Goal: Information Seeking & Learning: Learn about a topic

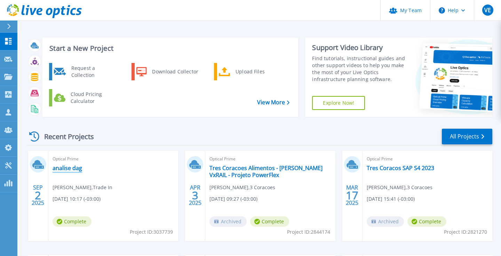
click at [65, 170] on link "analise dag" at bounding box center [67, 167] width 30 height 7
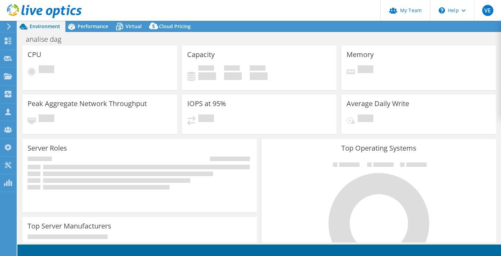
select select "USD"
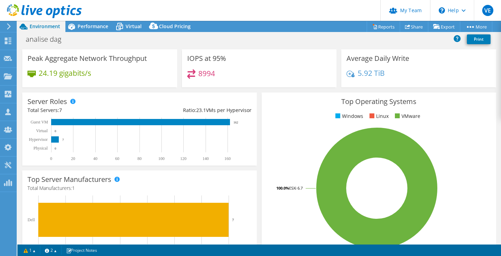
scroll to position [45, 0]
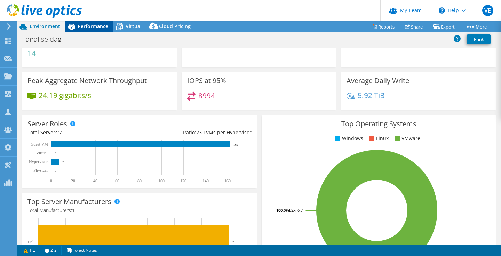
click at [102, 29] on span "Performance" at bounding box center [93, 26] width 31 height 7
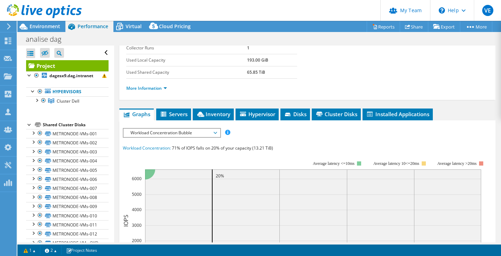
scroll to position [125, 0]
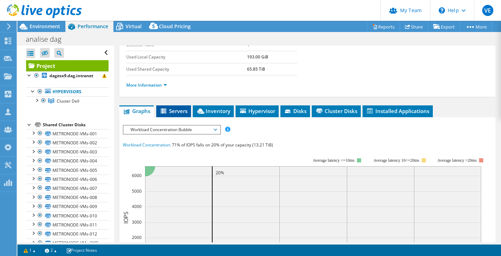
click at [164, 110] on icon at bounding box center [164, 110] width 6 height 5
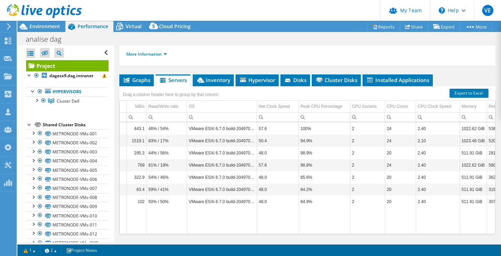
scroll to position [0, 276]
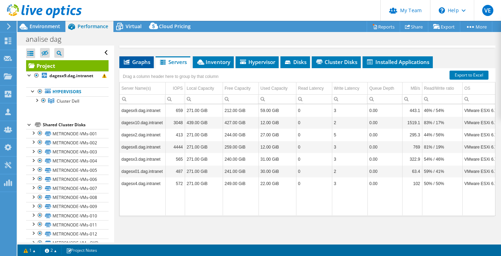
click at [143, 58] on li "Graphs" at bounding box center [136, 62] width 34 height 12
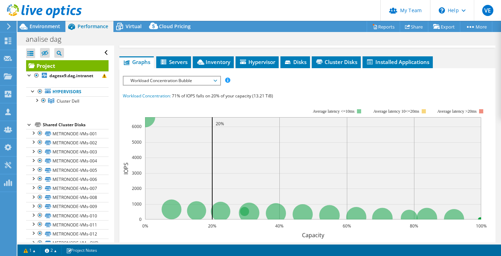
click at [182, 78] on span "Workload Concentration Bubble" at bounding box center [171, 80] width 89 height 8
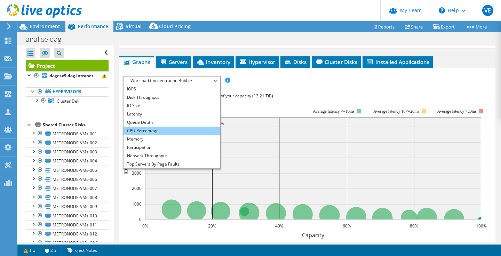
click at [167, 130] on li "CPU Percentage" at bounding box center [171, 131] width 96 height 8
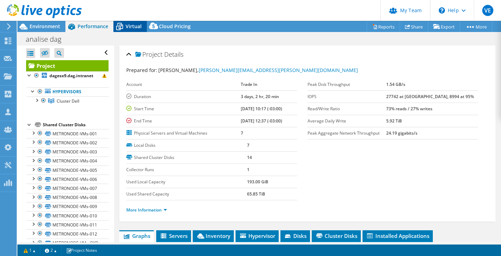
click at [133, 26] on span "Virtual" at bounding box center [133, 26] width 16 height 7
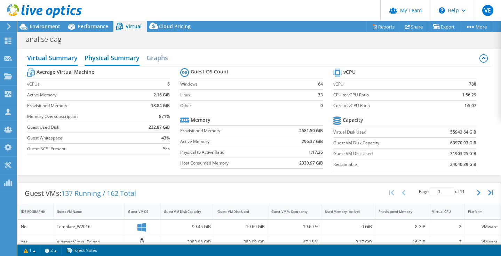
click at [123, 62] on h2 "Physical Summary" at bounding box center [111, 58] width 55 height 15
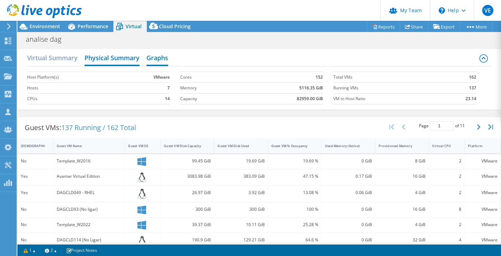
click at [166, 57] on h2 "Graphs" at bounding box center [157, 58] width 22 height 15
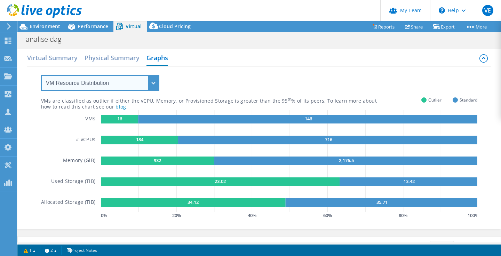
select select "Over Provisioning"
